Goal: Task Accomplishment & Management: Manage account settings

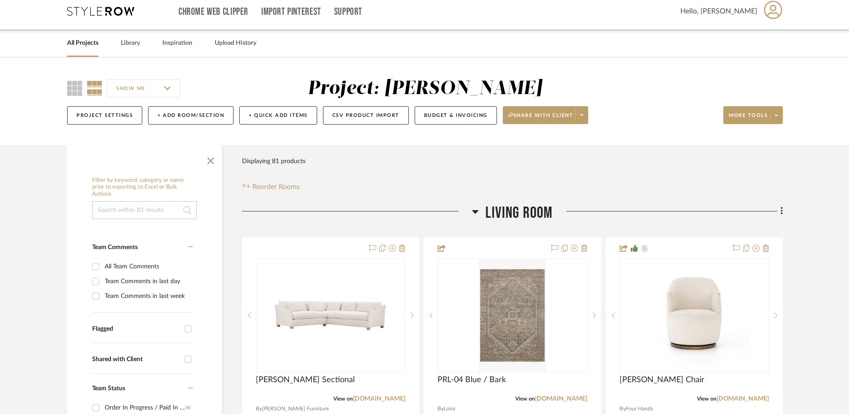
scroll to position [90, 0]
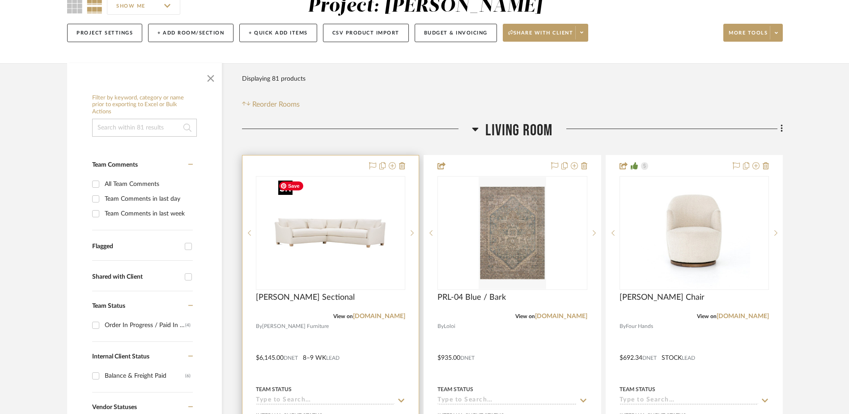
click at [303, 247] on img "0" at bounding box center [331, 233] width 112 height 112
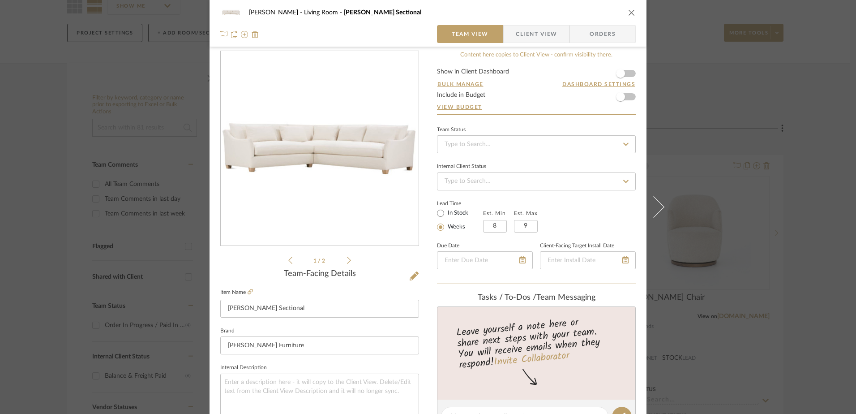
scroll to position [0, 0]
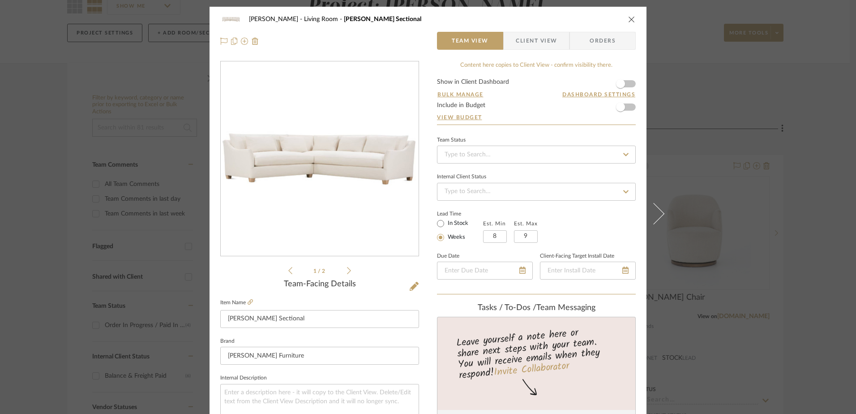
click at [627, 15] on button "close" at bounding box center [631, 19] width 8 height 8
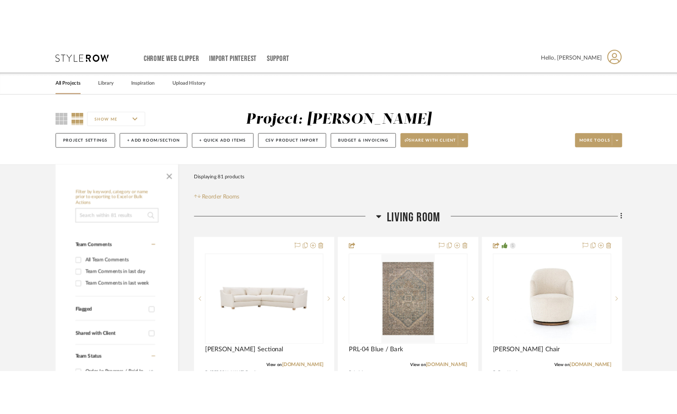
scroll to position [90, 0]
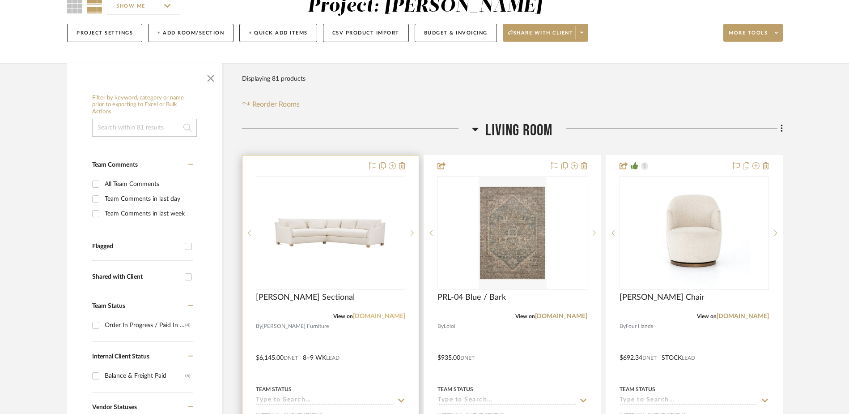
click at [381, 317] on link "[DOMAIN_NAME]" at bounding box center [379, 316] width 52 height 6
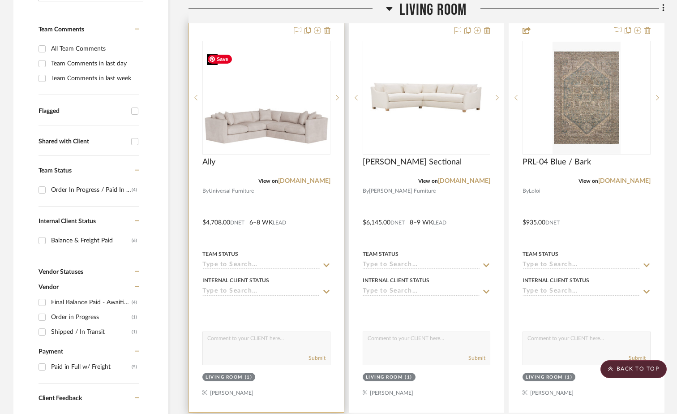
scroll to position [224, 0]
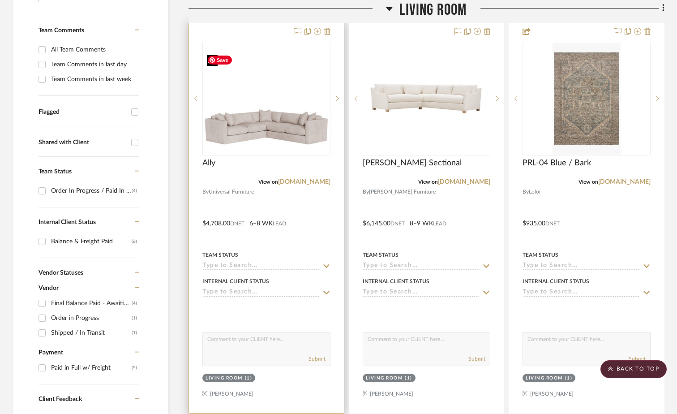
click at [269, 118] on img "0" at bounding box center [266, 98] width 126 height 95
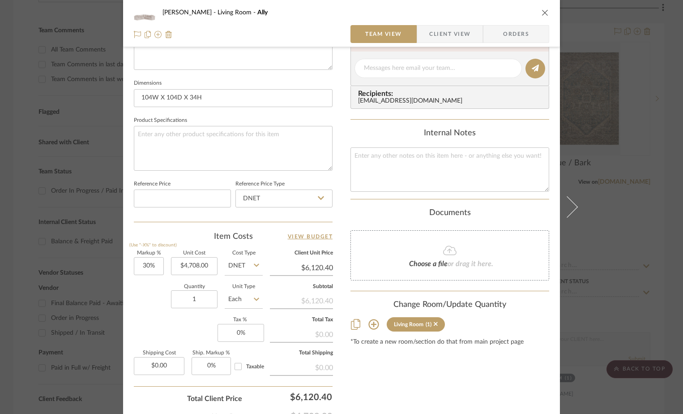
scroll to position [420, 0]
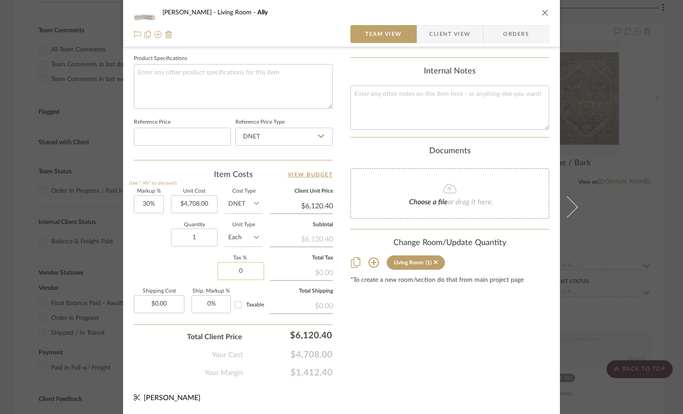
click at [236, 269] on input "0" at bounding box center [241, 271] width 47 height 18
type input "7%"
click at [363, 298] on div "Content here copies to Client View - confirm visibility there. Show in Client D…" at bounding box center [449, 9] width 199 height 737
click at [141, 204] on input "30" at bounding box center [149, 204] width 30 height 18
type input "28%"
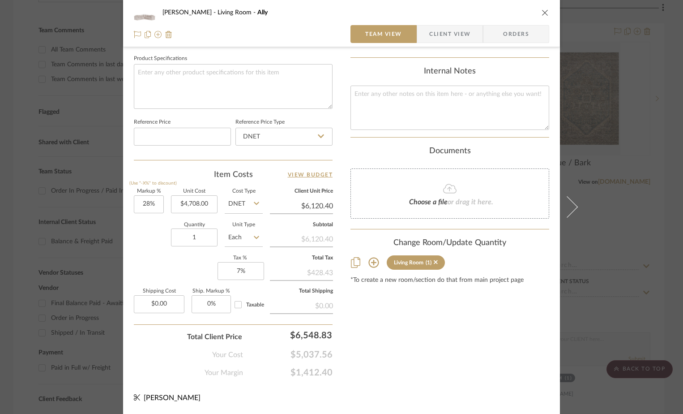
click at [145, 252] on div "Quantity 1 Unit Type Each" at bounding box center [198, 238] width 129 height 32
type input "$6,026.24"
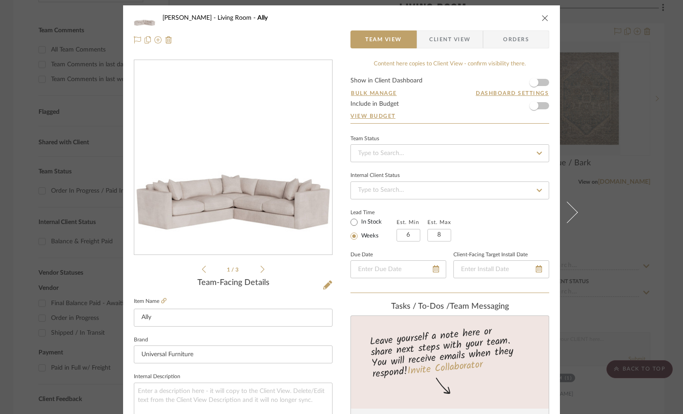
scroll to position [0, 0]
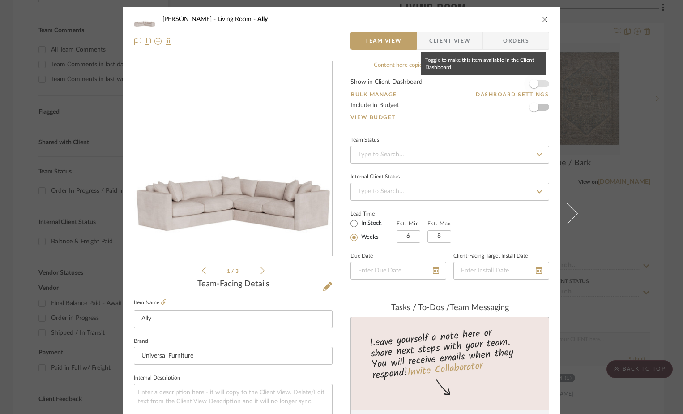
click at [537, 84] on span "button" at bounding box center [534, 84] width 20 height 20
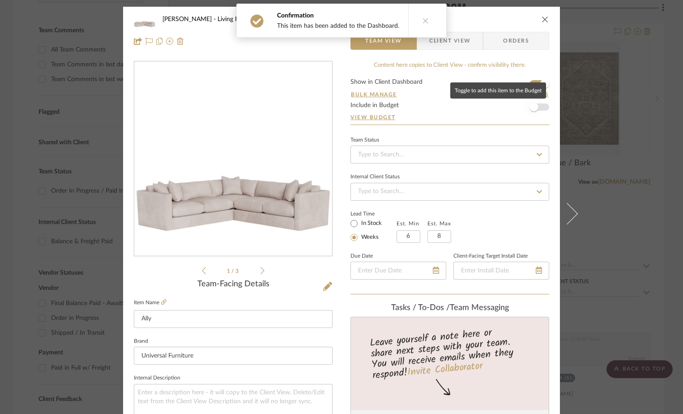
click at [531, 106] on span "button" at bounding box center [533, 106] width 9 height 9
click at [455, 39] on span "Client View" at bounding box center [449, 41] width 41 height 18
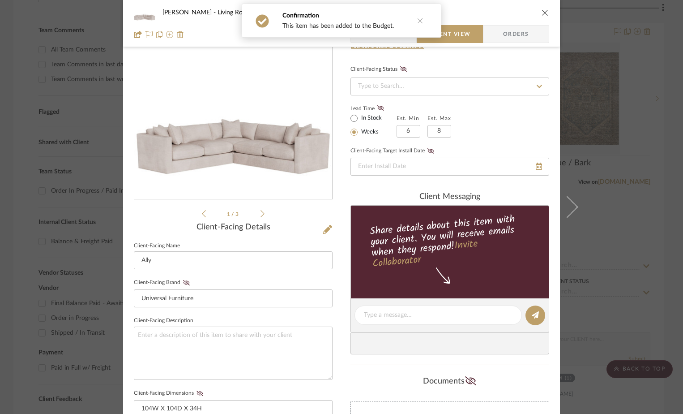
scroll to position [90, 0]
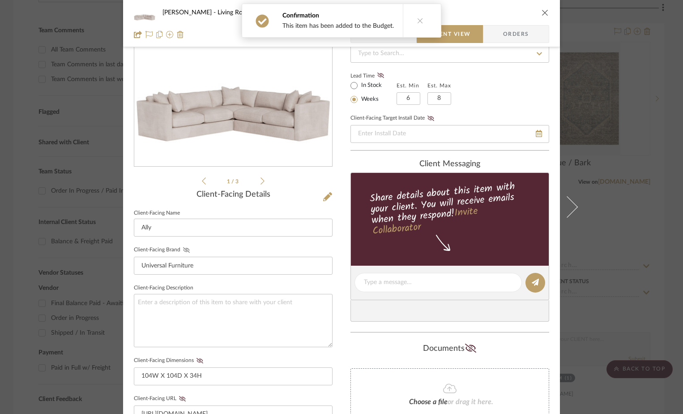
click at [183, 247] on icon at bounding box center [186, 249] width 7 height 5
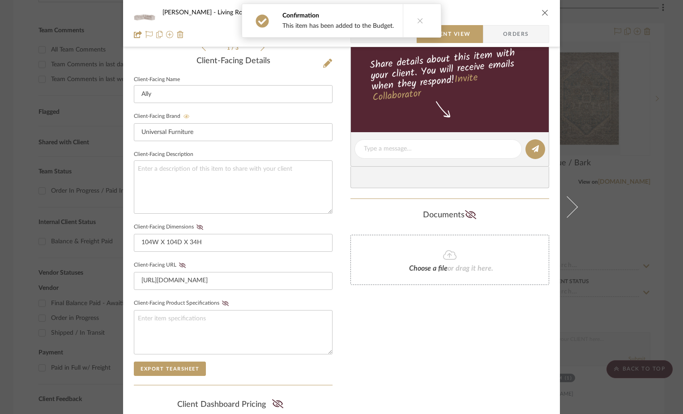
scroll to position [224, 0]
click at [196, 226] on icon at bounding box center [199, 225] width 7 height 5
click at [222, 302] on icon at bounding box center [225, 301] width 7 height 5
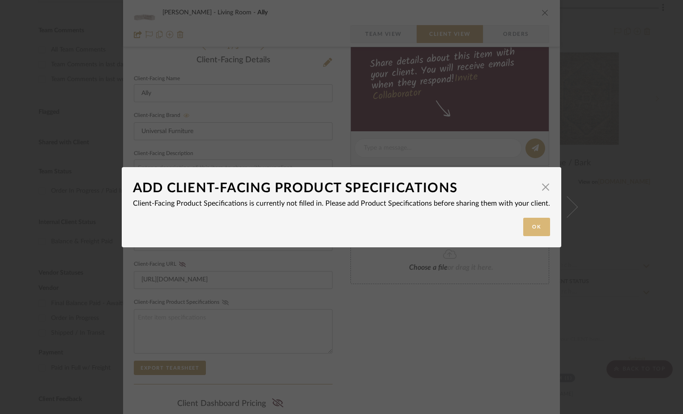
click at [530, 228] on button "Ok" at bounding box center [536, 227] width 27 height 18
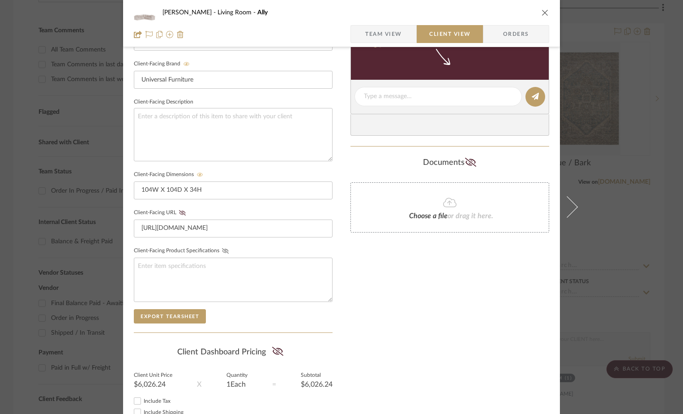
scroll to position [338, 0]
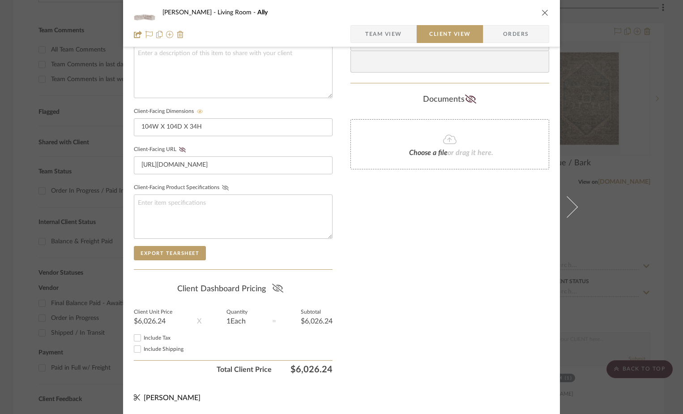
click at [279, 290] on icon at bounding box center [277, 287] width 11 height 9
click at [135, 334] on input "Include Tax" at bounding box center [137, 337] width 11 height 11
checkbox input "true"
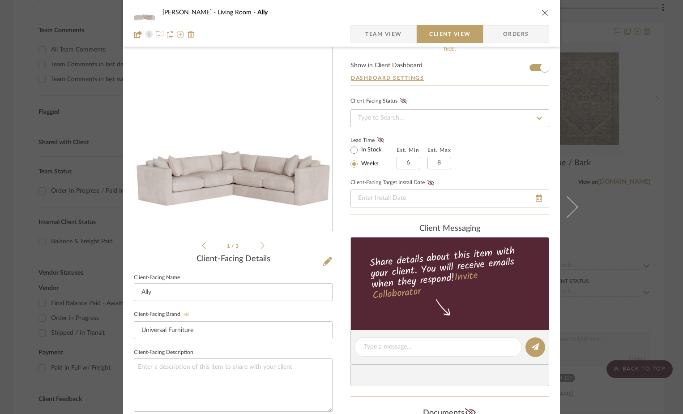
scroll to position [0, 0]
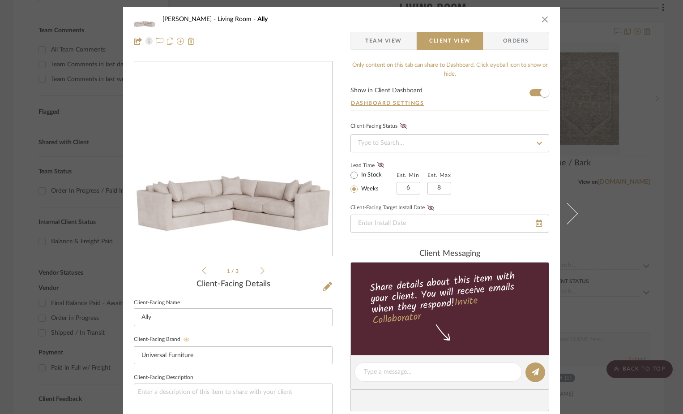
click at [542, 18] on icon "close" at bounding box center [545, 19] width 7 height 7
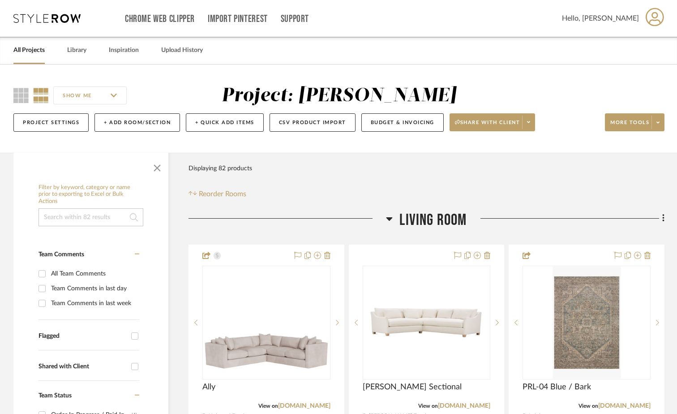
click at [40, 51] on link "All Projects" at bounding box center [28, 50] width 31 height 12
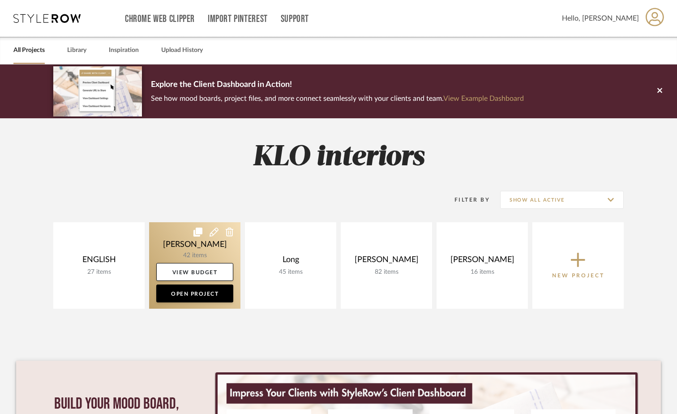
click at [194, 244] on link at bounding box center [194, 265] width 91 height 86
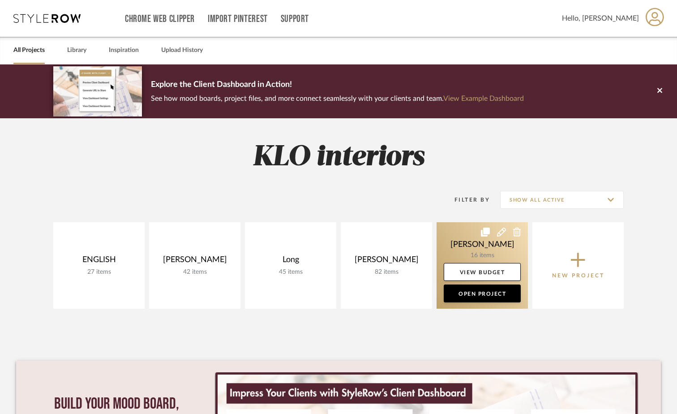
click at [481, 251] on link at bounding box center [481, 265] width 91 height 86
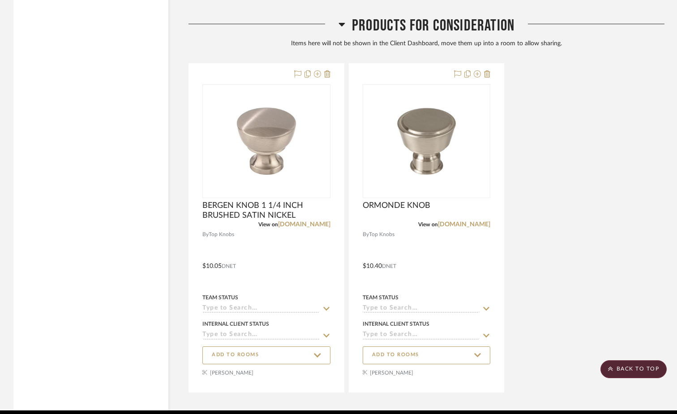
scroll to position [1499, 0]
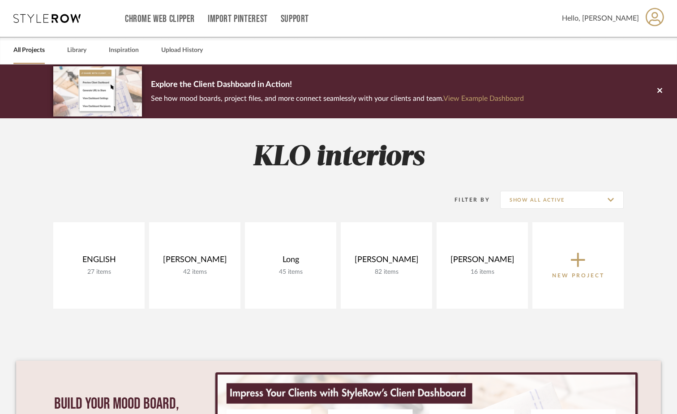
click at [579, 262] on icon at bounding box center [578, 259] width 14 height 19
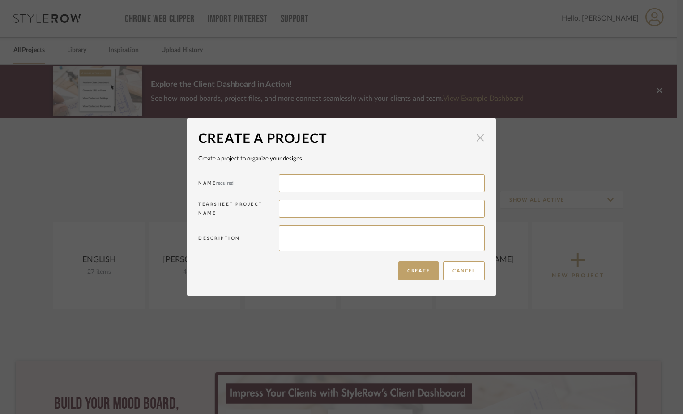
click at [474, 136] on span "button" at bounding box center [480, 138] width 18 height 18
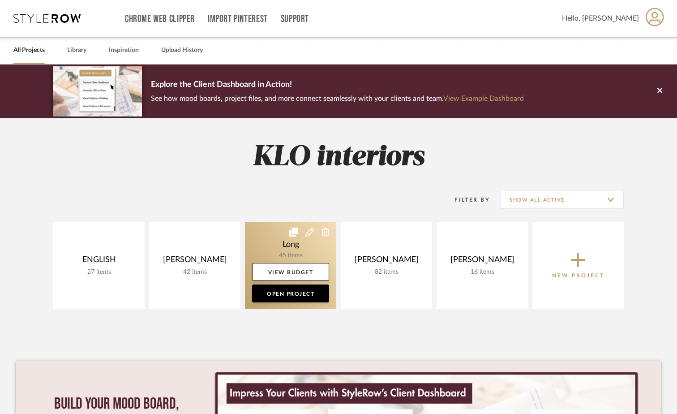
click at [293, 246] on link at bounding box center [290, 265] width 91 height 86
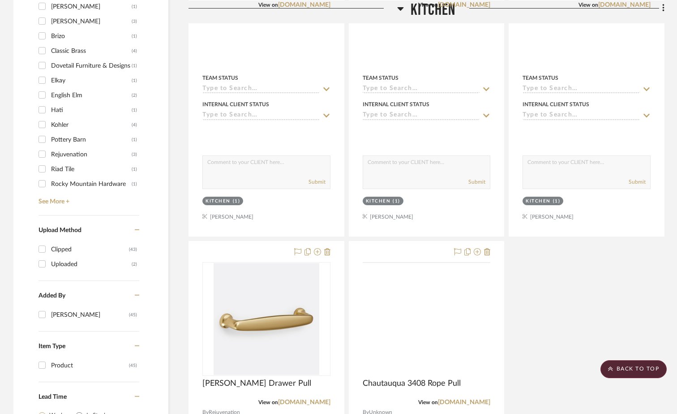
scroll to position [770, 0]
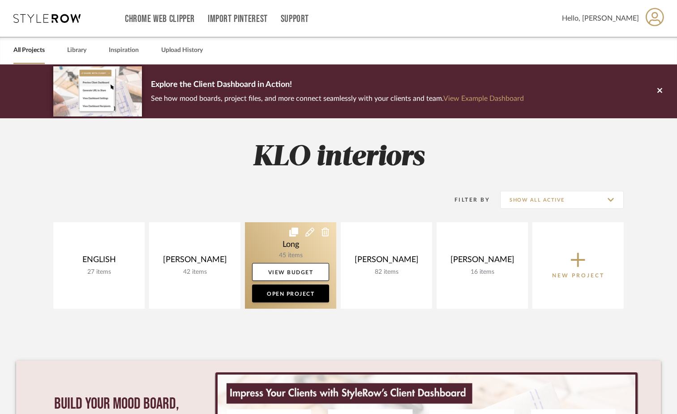
click at [286, 248] on link at bounding box center [290, 265] width 91 height 86
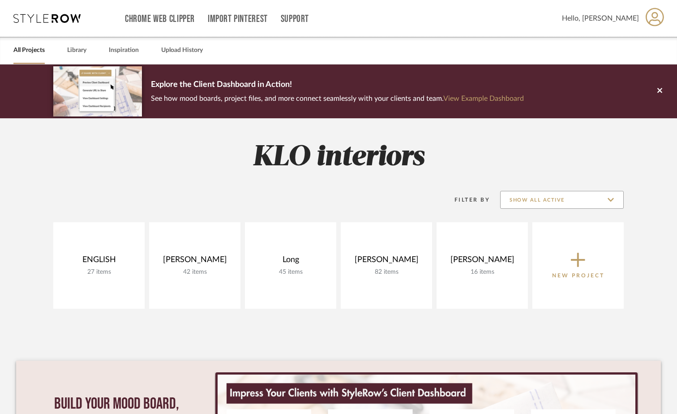
click at [526, 199] on input "Show All Active" at bounding box center [562, 200] width 124 height 18
click at [524, 243] on span "Archived" at bounding box center [563, 244] width 106 height 8
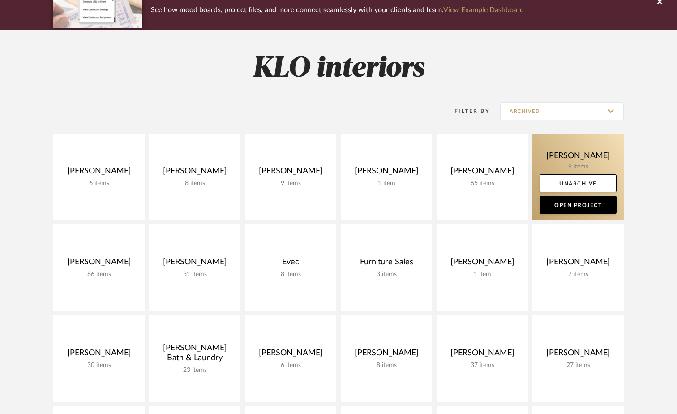
scroll to position [90, 0]
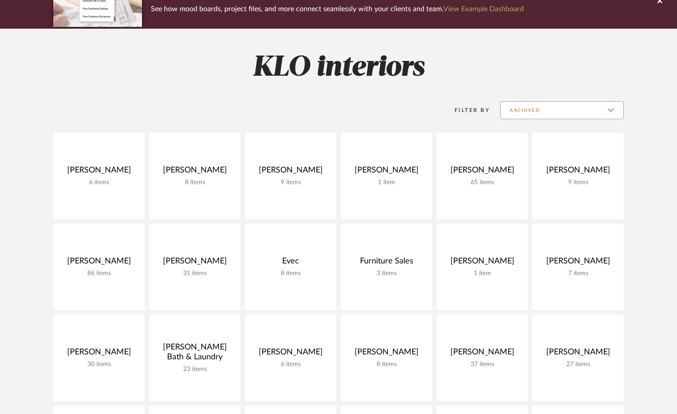
click at [555, 111] on input "Archived" at bounding box center [562, 110] width 124 height 18
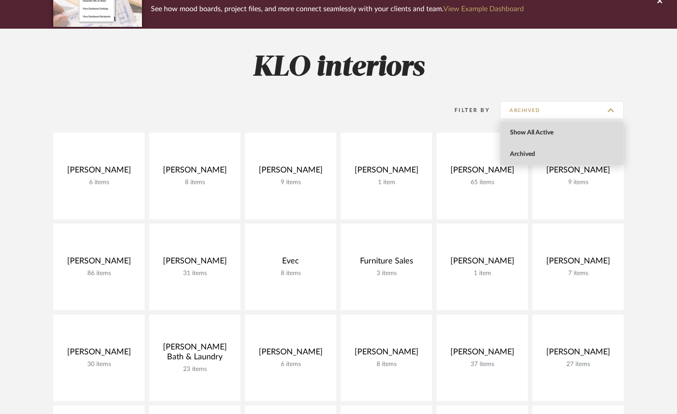
click at [533, 132] on span "Show All Active" at bounding box center [563, 133] width 106 height 8
type input "Show All Active"
